Goal: Task Accomplishment & Management: Complete application form

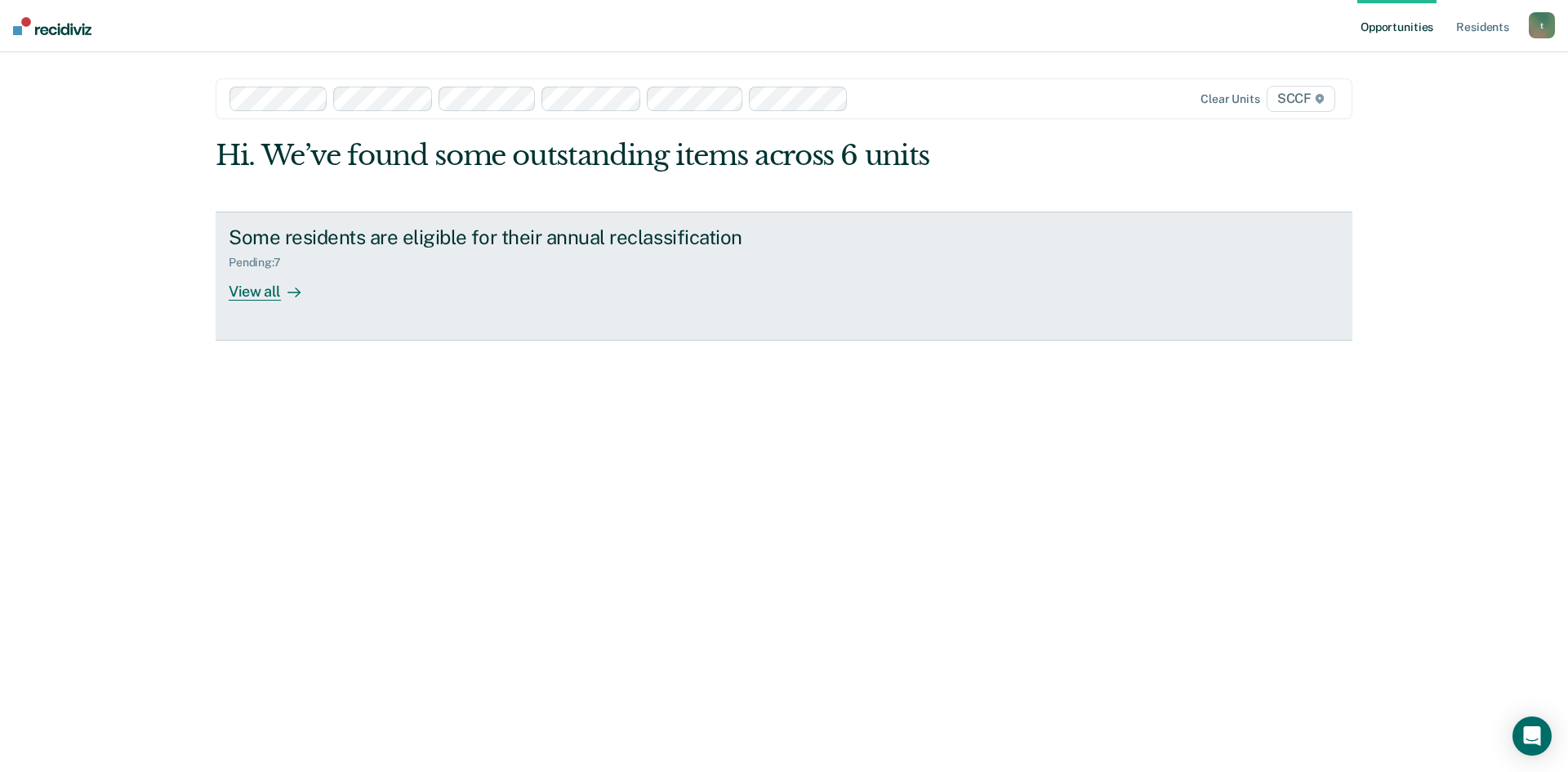
click at [257, 293] on div "View all" at bounding box center [274, 285] width 92 height 32
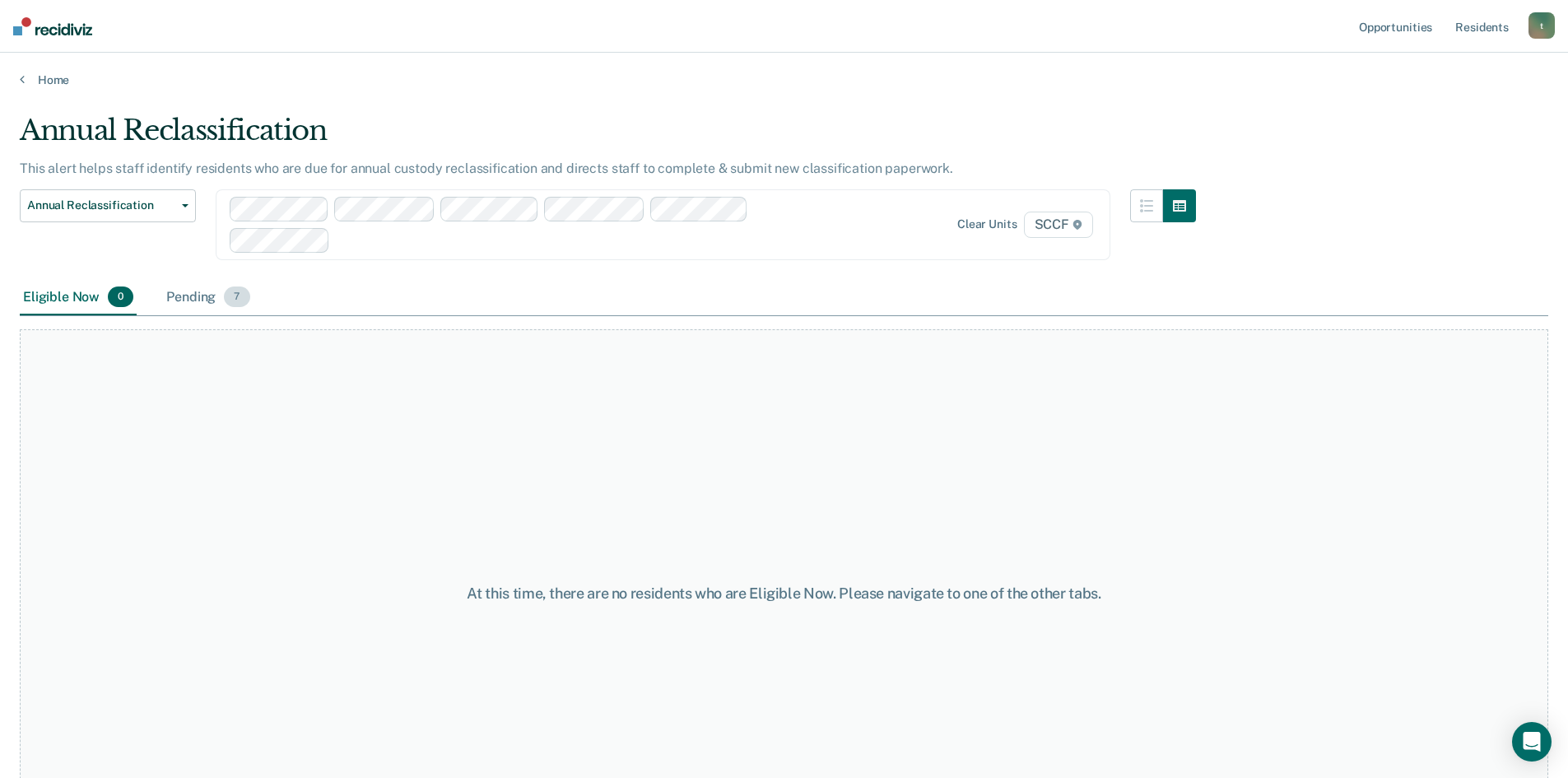
click at [198, 299] on div "Pending 7" at bounding box center [207, 298] width 90 height 36
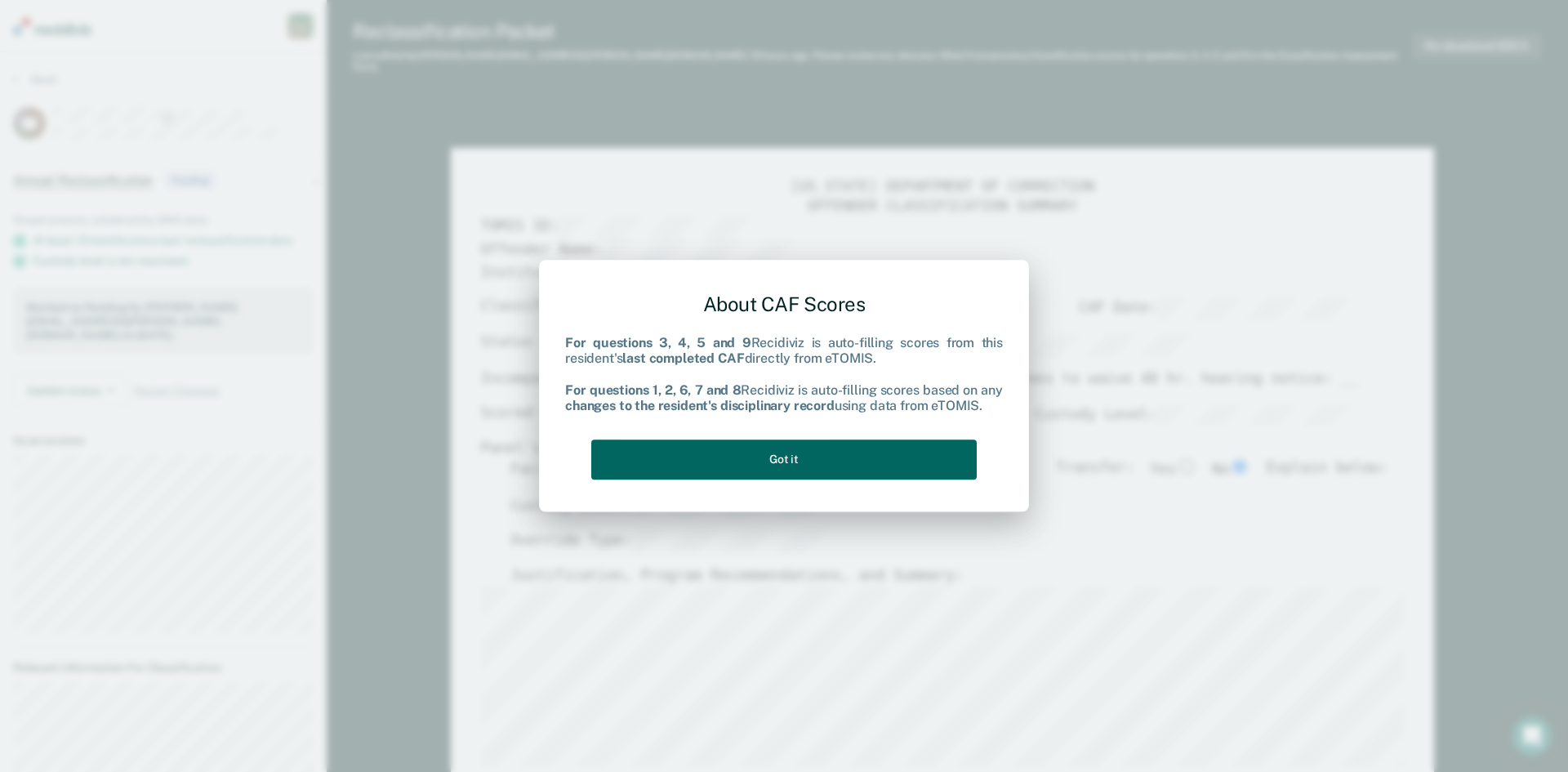
click at [689, 448] on button "Got it" at bounding box center [784, 460] width 385 height 40
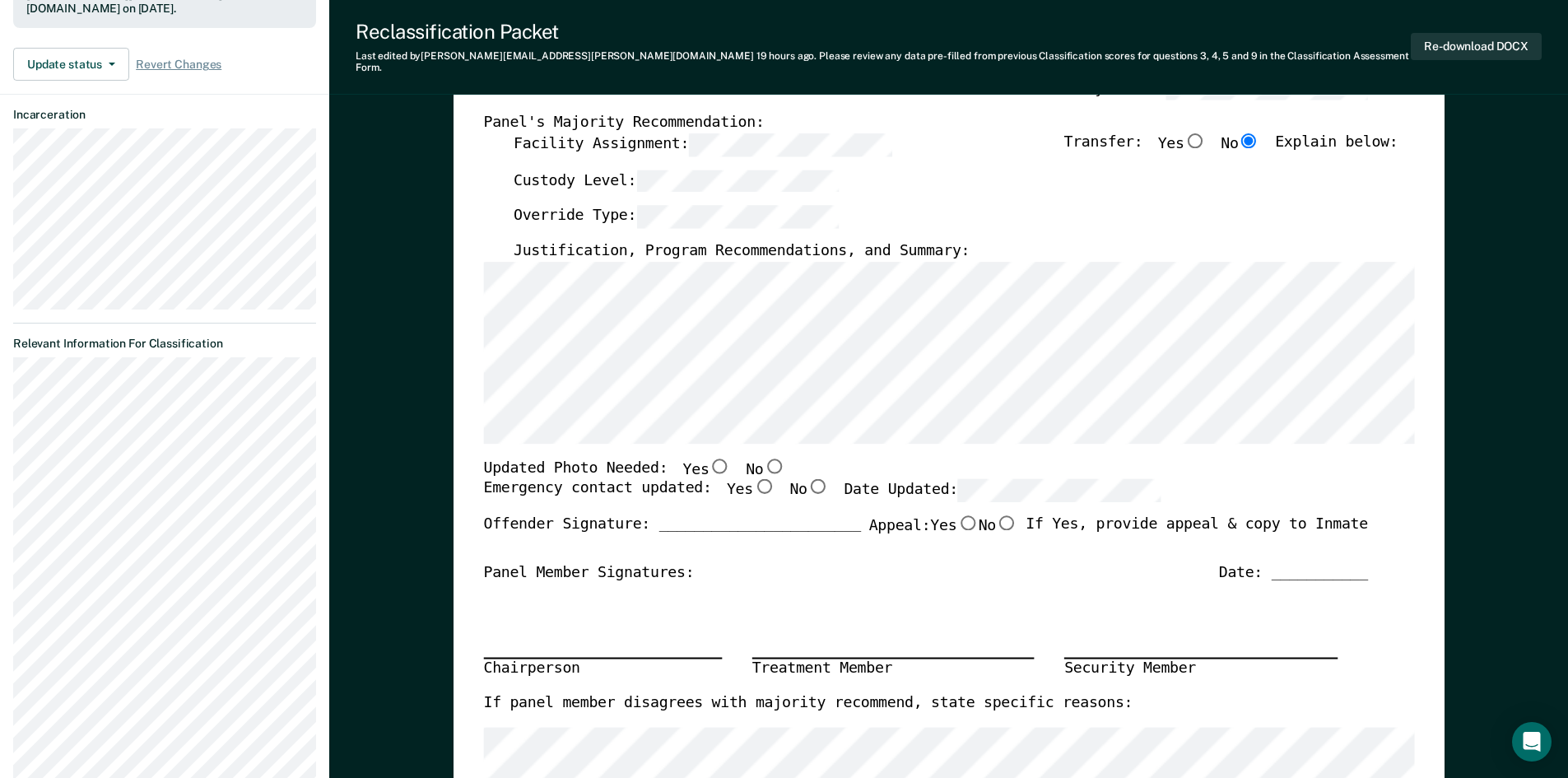
scroll to position [412, 0]
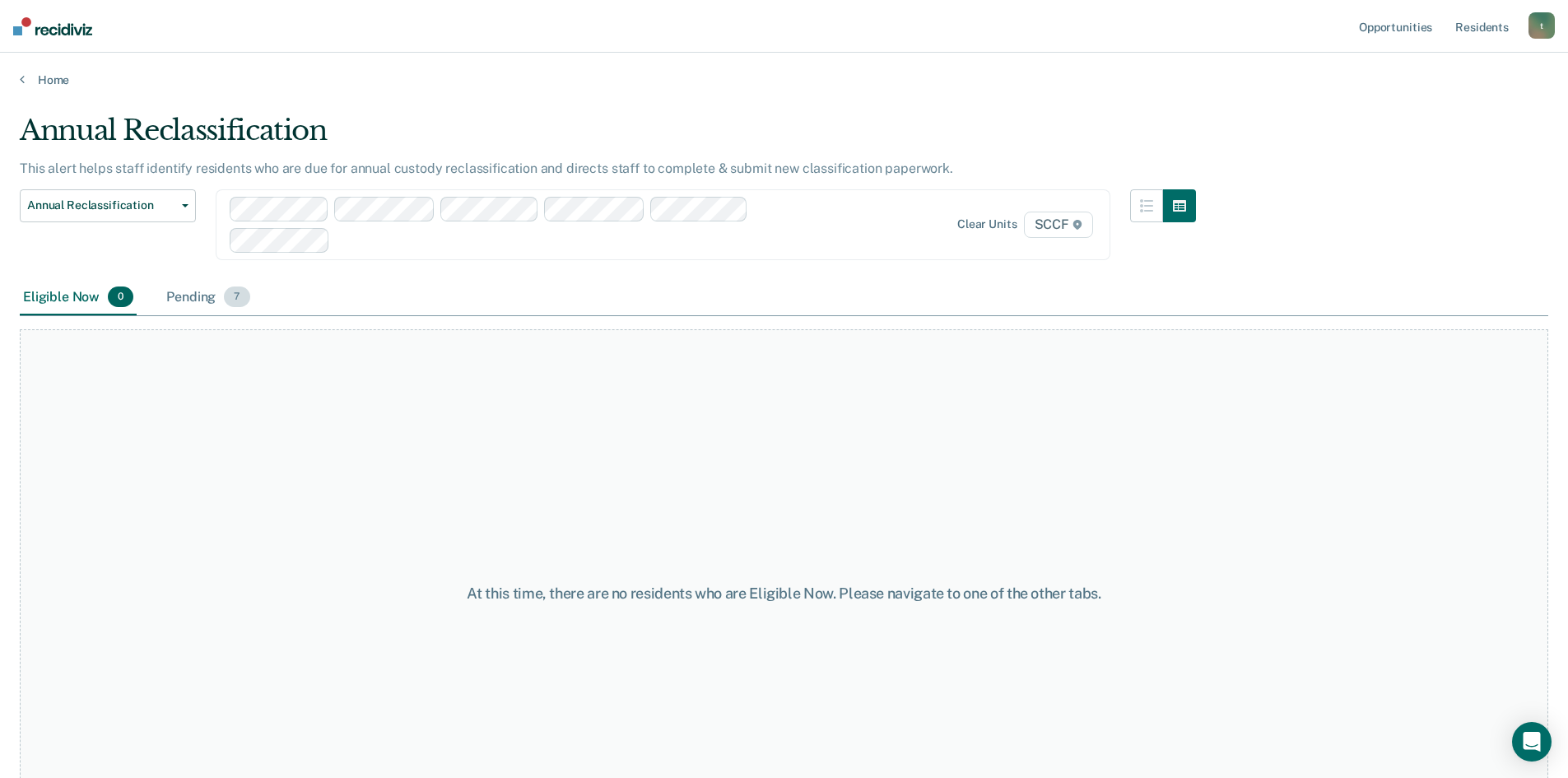
click at [201, 296] on div "Pending 7" at bounding box center [207, 298] width 90 height 36
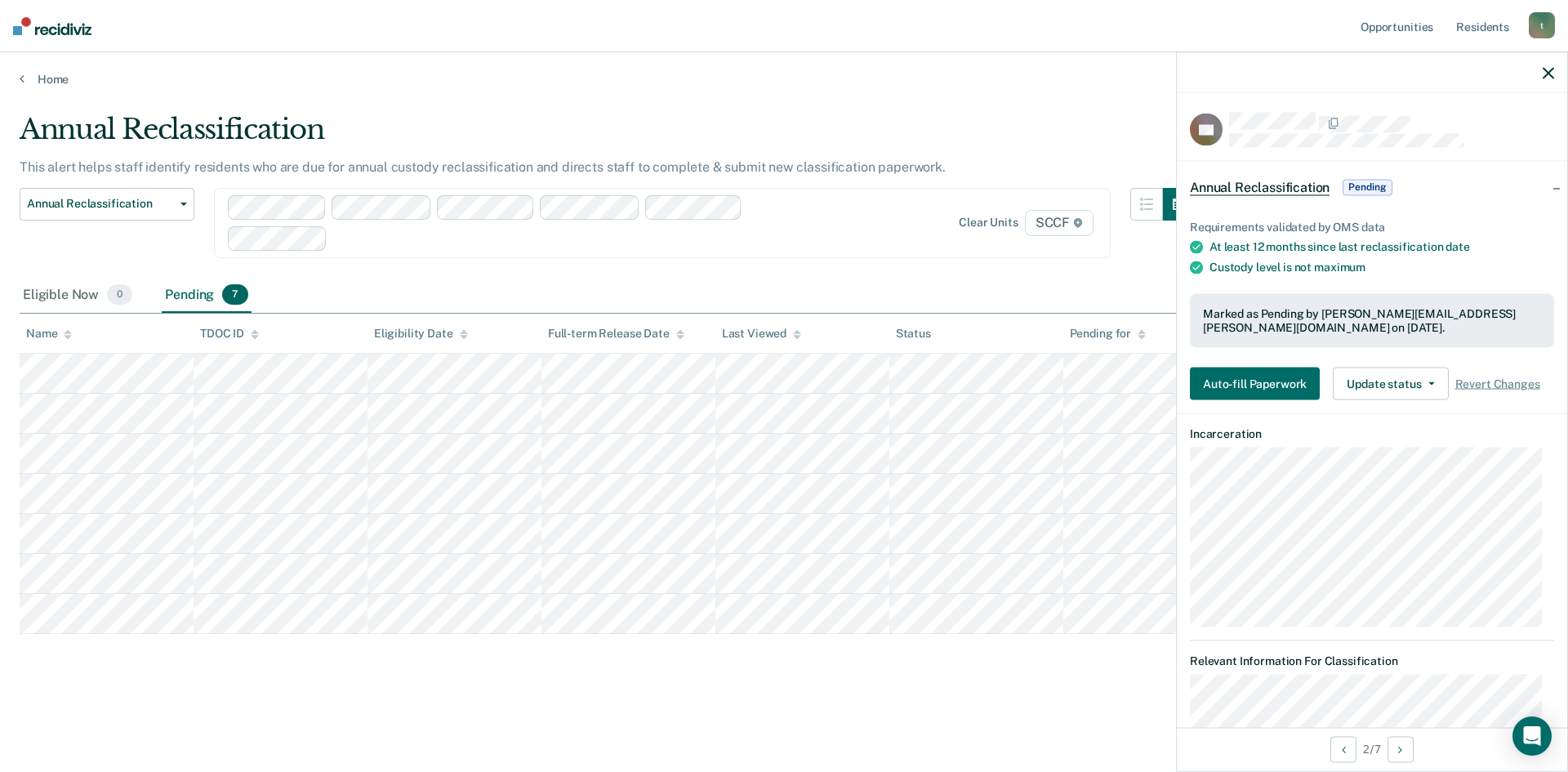
click at [1551, 77] on icon "button" at bounding box center [1548, 73] width 11 height 11
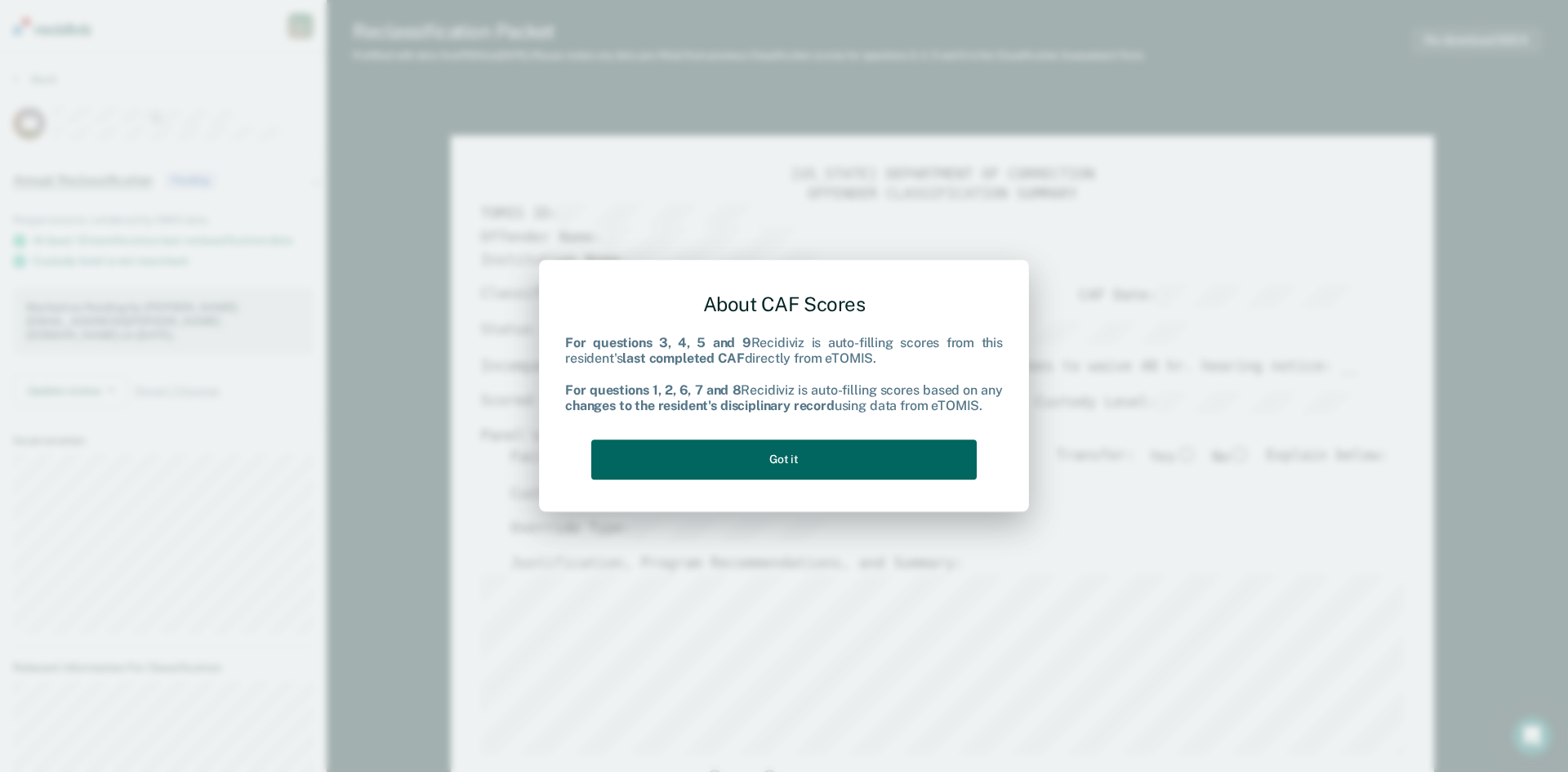
type textarea "x"
click at [836, 456] on button "Got it" at bounding box center [784, 460] width 385 height 40
